Goal: Information Seeking & Learning: Check status

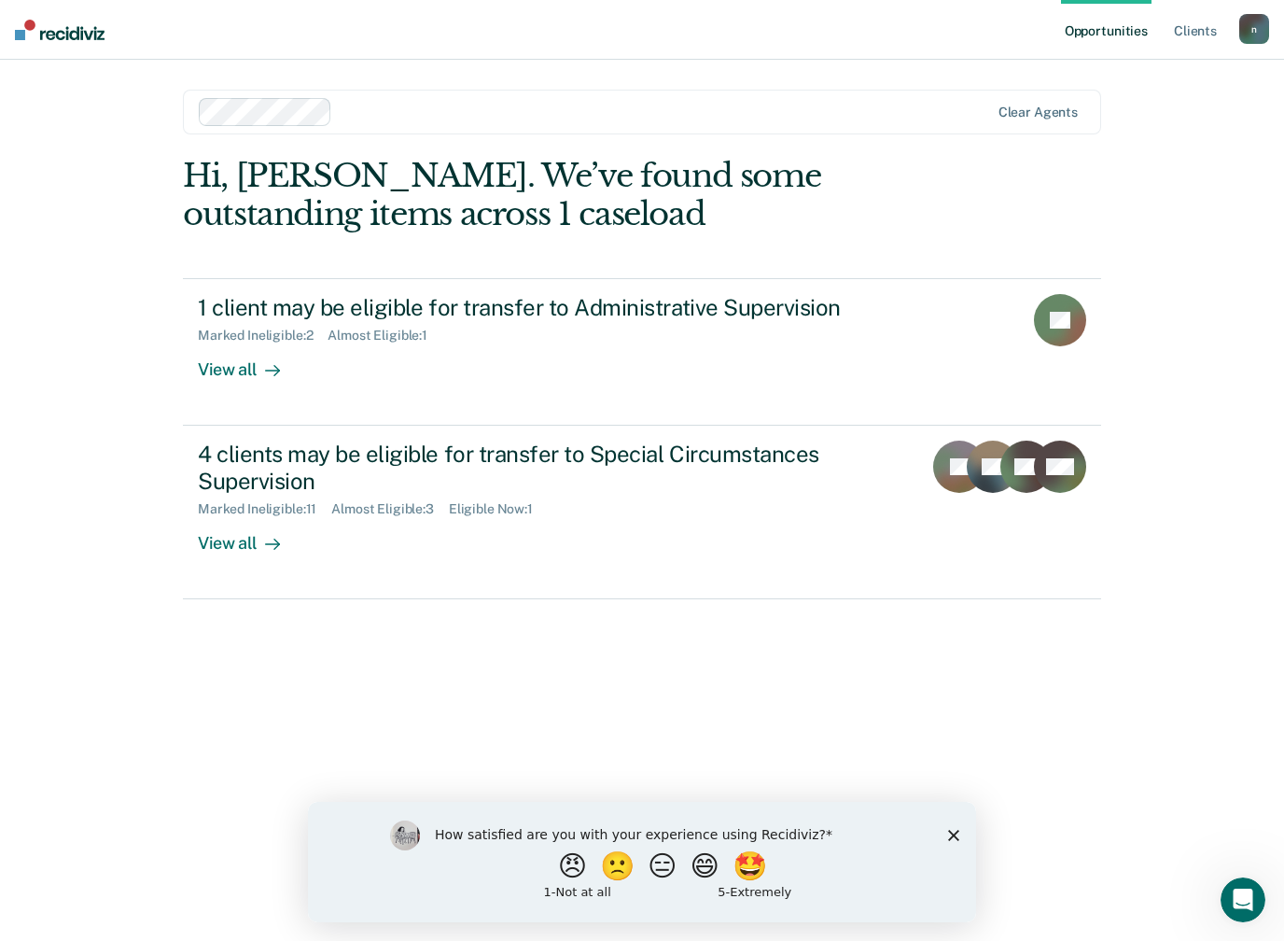
click at [944, 846] on div "How satisfied are you with your experience using Recidiviz? 😠 🙁 😑 😄 🤩 1 - Not a…" at bounding box center [642, 862] width 668 height 120
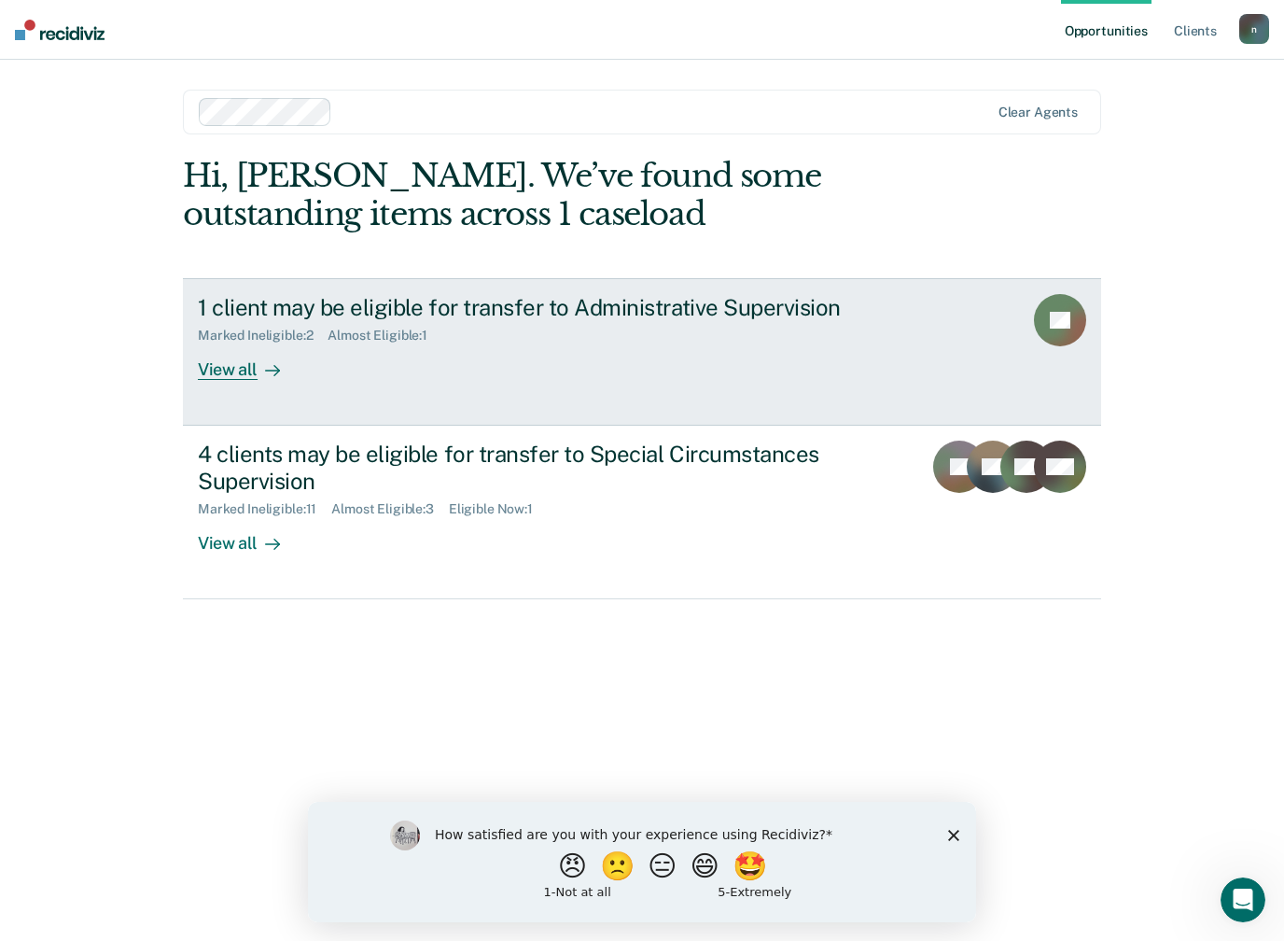
click at [241, 374] on div "View all" at bounding box center [250, 361] width 105 height 36
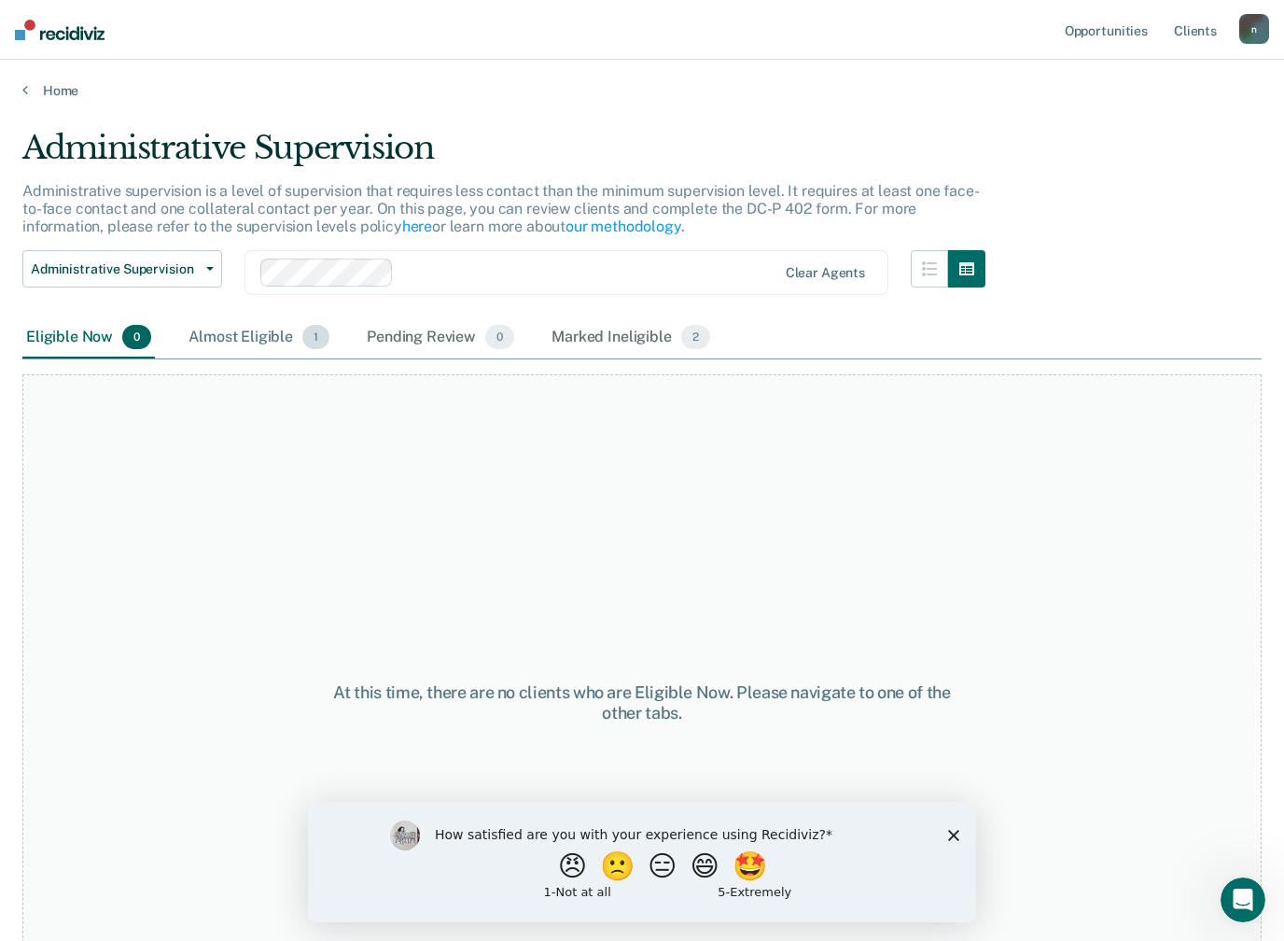
click at [264, 320] on div "Almost Eligible 1" at bounding box center [259, 337] width 148 height 41
